Goal: Information Seeking & Learning: Learn about a topic

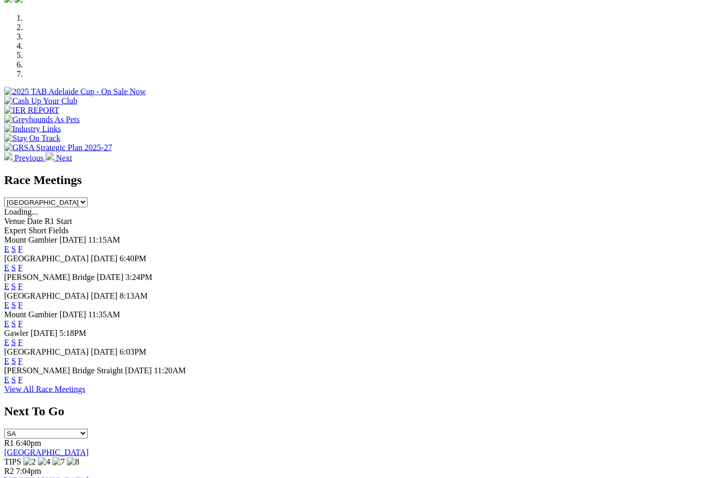
scroll to position [348, 0]
click at [23, 356] on link "F" at bounding box center [20, 360] width 5 height 9
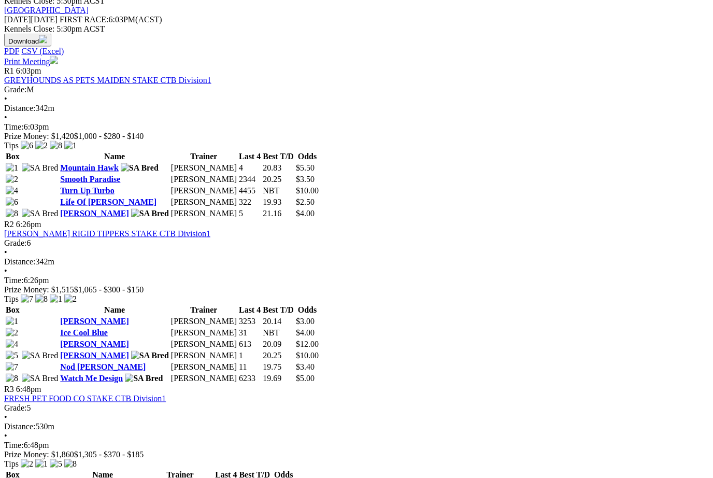
scroll to position [499, 0]
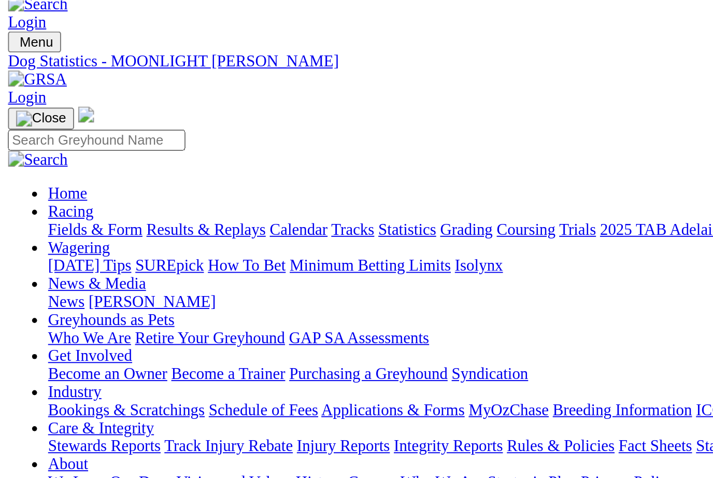
scroll to position [50, 0]
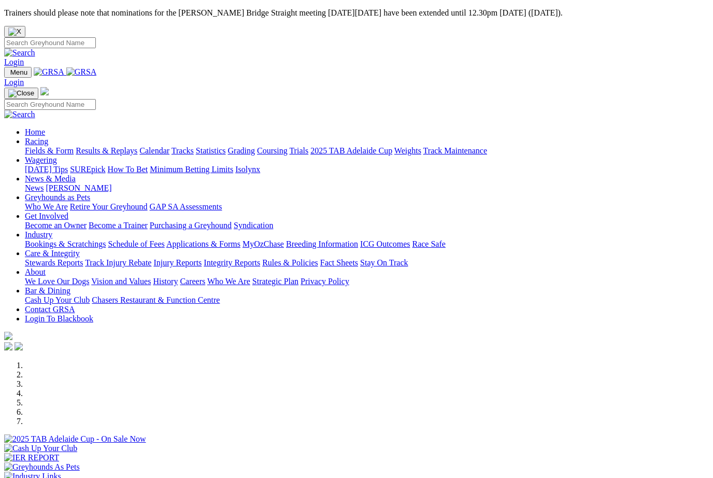
scroll to position [348, 0]
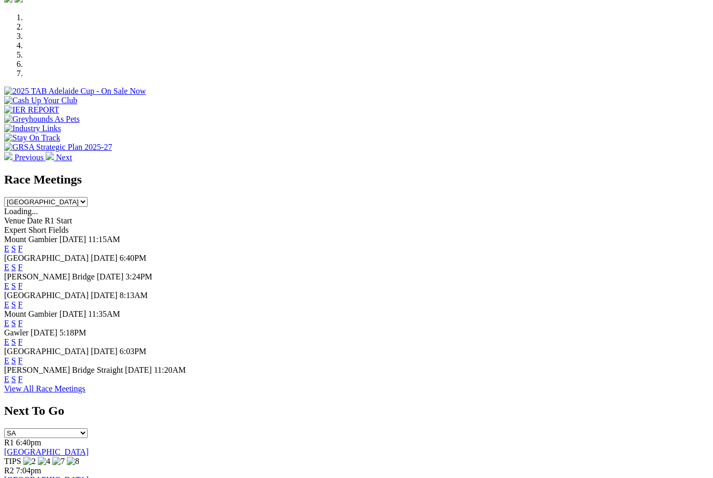
click at [23, 379] on link "F" at bounding box center [20, 379] width 5 height 9
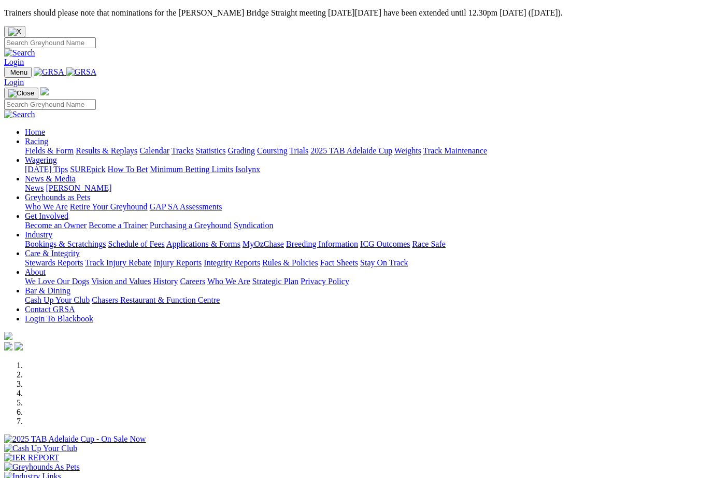
scroll to position [348, 0]
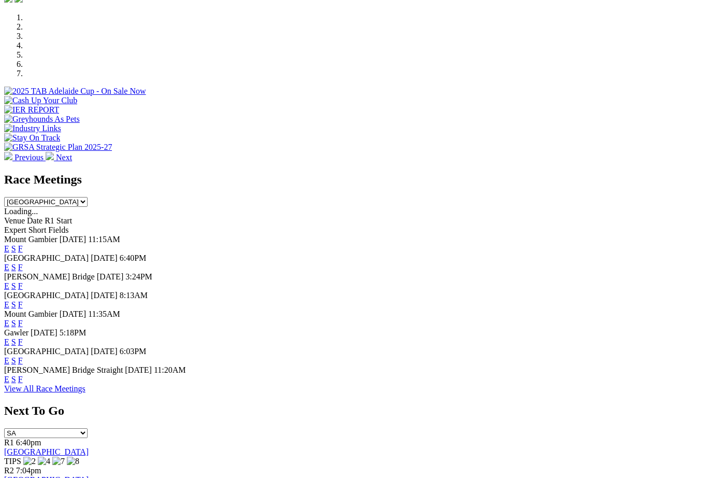
click at [23, 337] on link "F" at bounding box center [20, 341] width 5 height 9
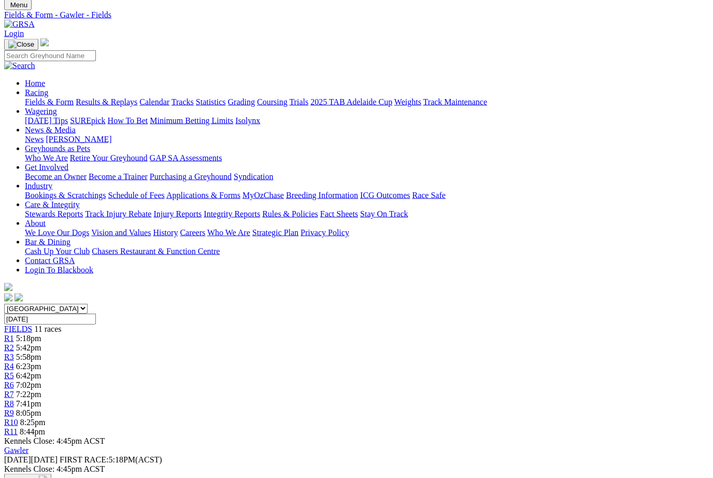
scroll to position [68, 0]
